Goal: Information Seeking & Learning: Check status

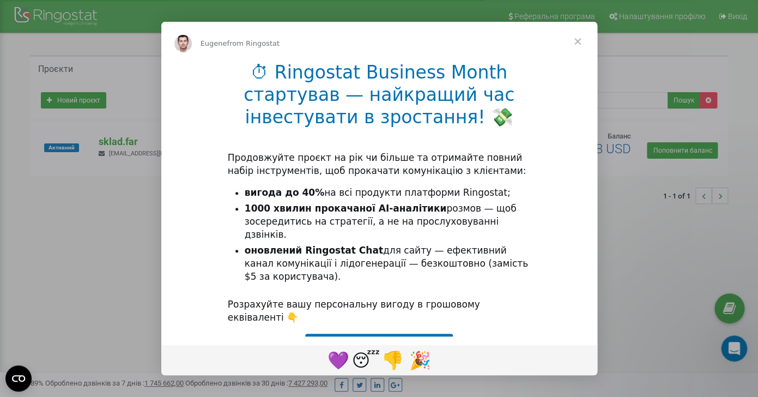
click at [579, 39] on span "Close" at bounding box center [577, 41] width 39 height 39
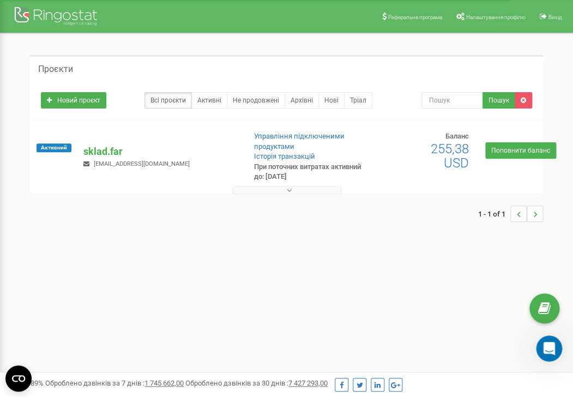
click at [25, 38] on div "Проєкти Новий проєкт Всі проєкти Активні Не продовжені Архівні Нові Тріал Пошук" at bounding box center [286, 143] width 557 height 221
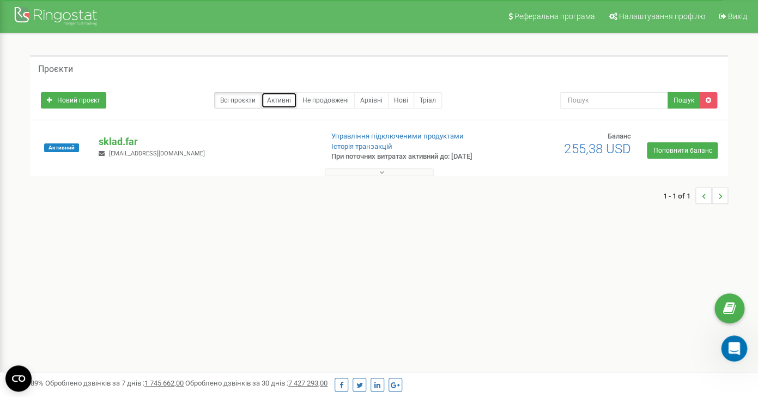
click at [285, 103] on link "Активні" at bounding box center [279, 100] width 36 height 16
click at [382, 176] on icon at bounding box center [381, 172] width 5 height 8
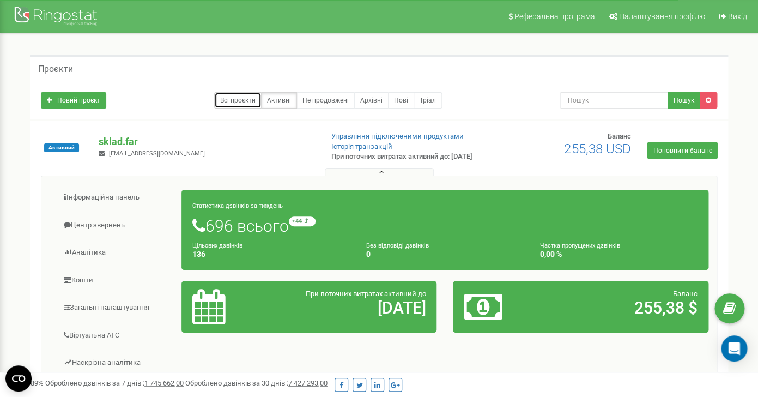
click at [246, 104] on link "Всі проєкти" at bounding box center [237, 100] width 47 height 16
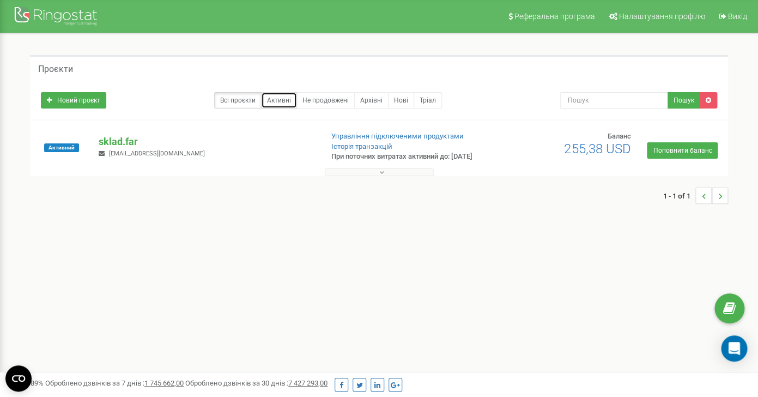
click at [280, 103] on link "Активні" at bounding box center [279, 100] width 36 height 16
click at [384, 176] on icon at bounding box center [381, 172] width 5 height 8
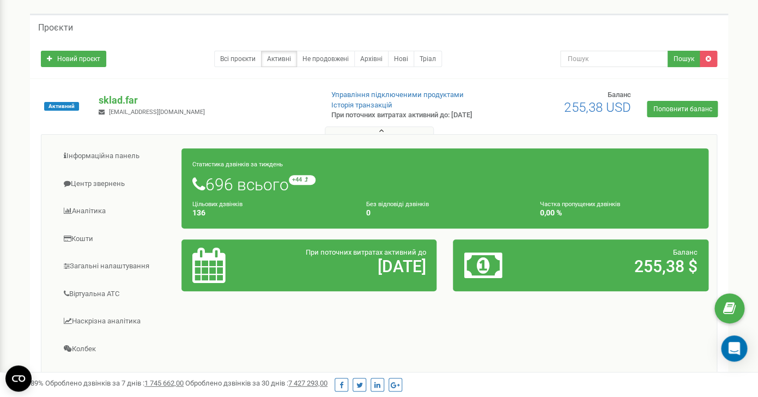
scroll to position [99, 0]
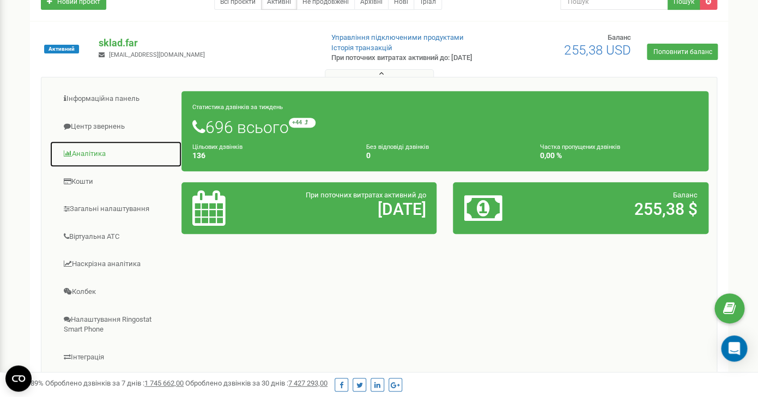
click at [92, 162] on link "Аналiтика" at bounding box center [116, 154] width 132 height 27
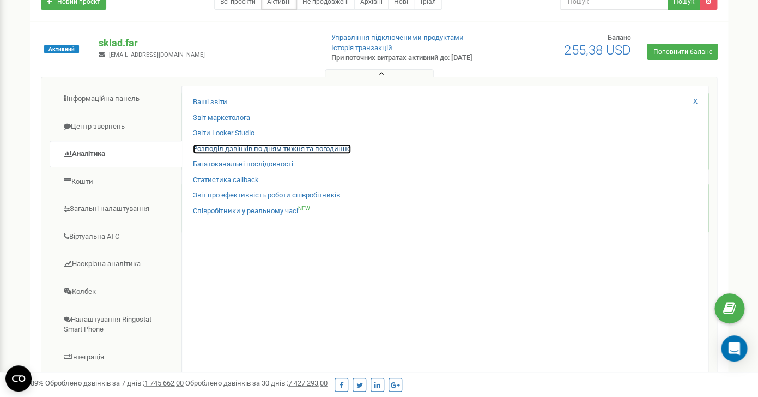
click at [218, 154] on link "Розподіл дзвінків по дням тижня та погодинно" at bounding box center [272, 149] width 158 height 10
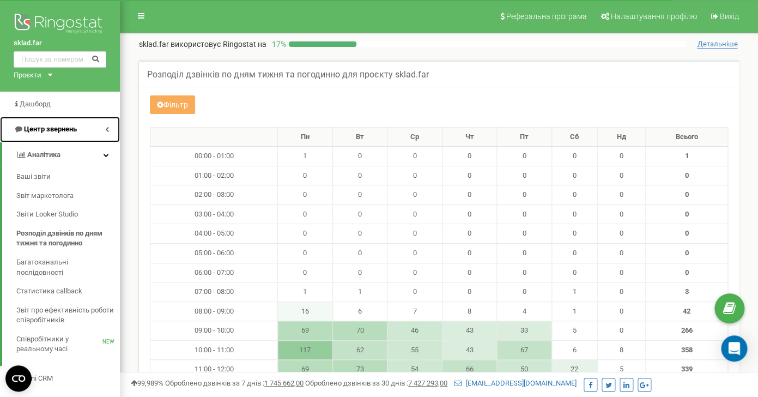
click at [103, 130] on link "Центр звернень" at bounding box center [60, 130] width 120 height 26
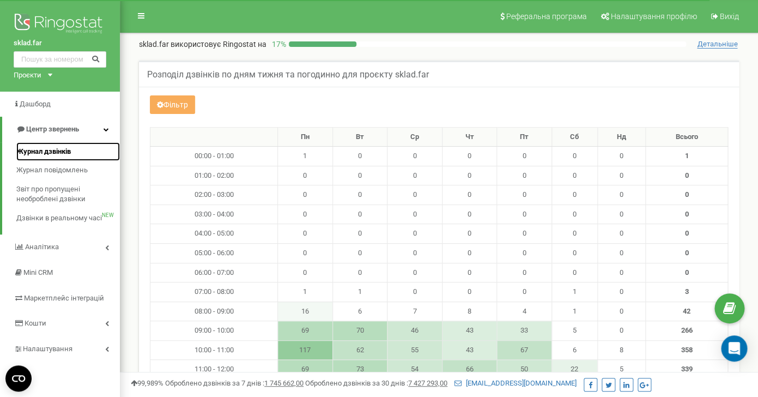
click at [65, 150] on span "Журнал дзвінків" at bounding box center [43, 152] width 55 height 10
click at [55, 151] on span "Журнал дзвінків" at bounding box center [43, 152] width 55 height 10
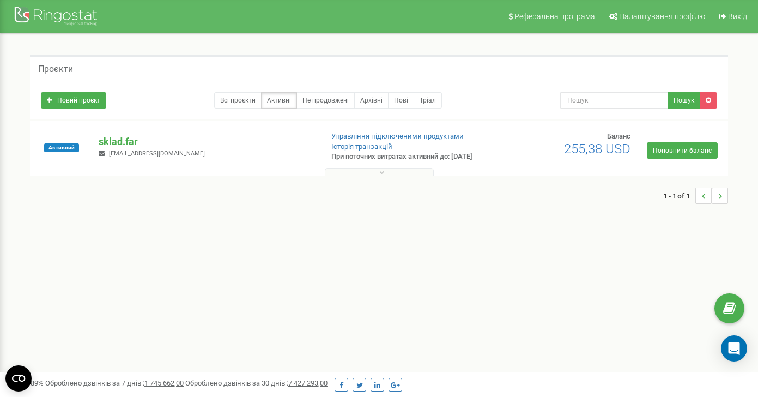
scroll to position [99, 0]
